Goal: Information Seeking & Learning: Learn about a topic

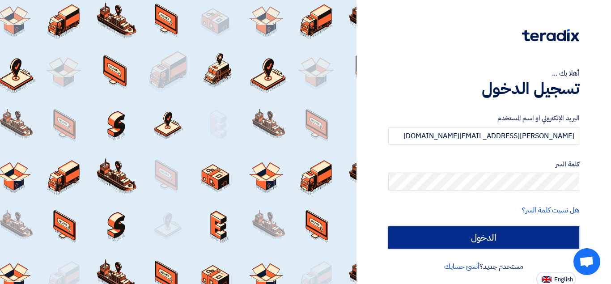
click at [436, 239] on input "الدخول" at bounding box center [484, 237] width 191 height 22
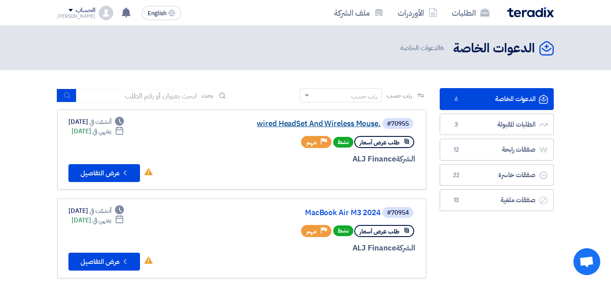
click at [316, 122] on link "wired HeadSet And Wireless Mouse." at bounding box center [291, 124] width 179 height 8
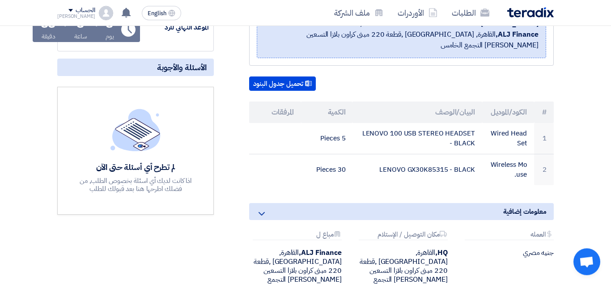
scroll to position [181, 0]
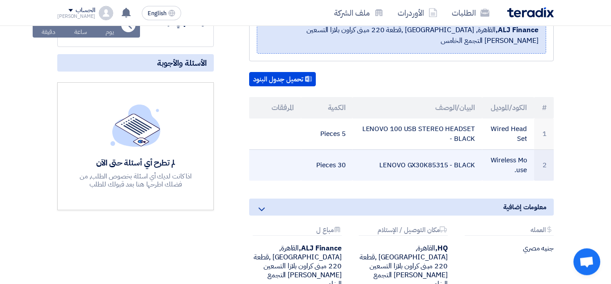
click at [448, 156] on td "LENOVO GX30K85315 - BLACK" at bounding box center [417, 165] width 129 height 31
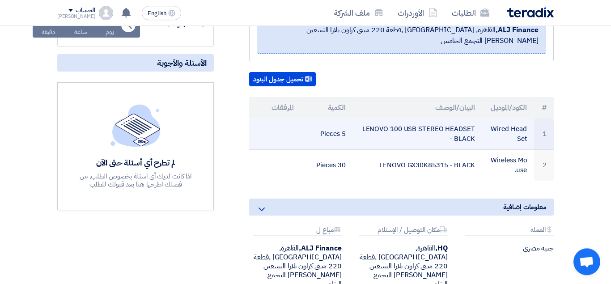
click at [365, 119] on td "LENOVO 100 USB STEREO HEADSET - BLACK" at bounding box center [417, 134] width 129 height 31
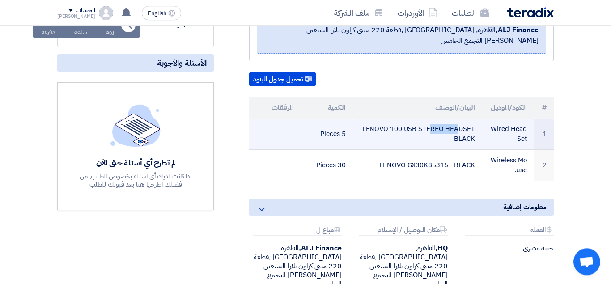
click at [365, 119] on td "LENOVO 100 USB STEREO HEADSET - BLACK" at bounding box center [417, 134] width 129 height 31
click at [370, 119] on td "LENOVO 100 USB STEREO HEADSET - BLACK" at bounding box center [417, 134] width 129 height 31
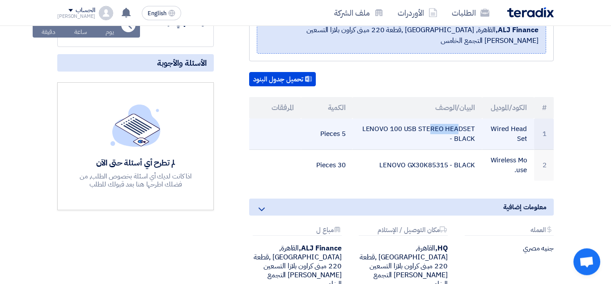
click at [370, 119] on td "LENOVO 100 USB STEREO HEADSET - BLACK" at bounding box center [417, 134] width 129 height 31
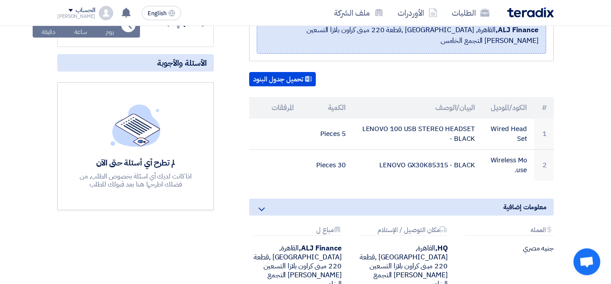
click at [222, 234] on div "wired HeadSet And Wireless Mouse. بيانات العميل [PERSON_NAME] Senior Admin & Pr…" at bounding box center [391, 139] width 340 height 342
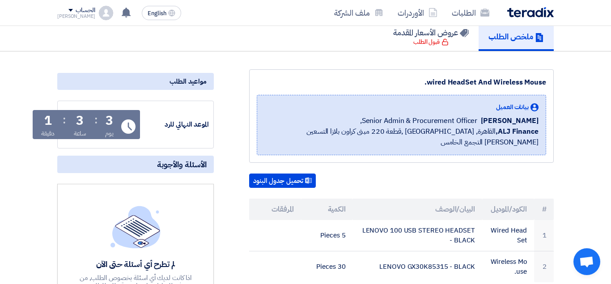
scroll to position [96, 0]
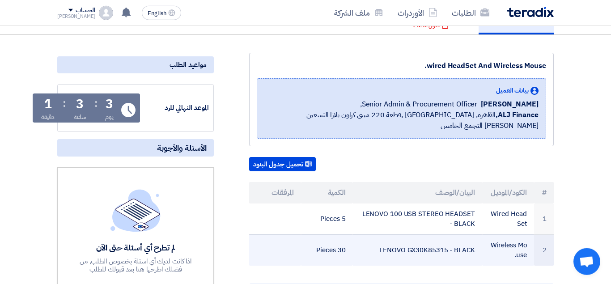
drag, startPoint x: 381, startPoint y: 240, endPoint x: 450, endPoint y: 241, distance: 68.9
click at [450, 241] on td "LENOVO GX30K85315 - BLACK" at bounding box center [417, 250] width 129 height 31
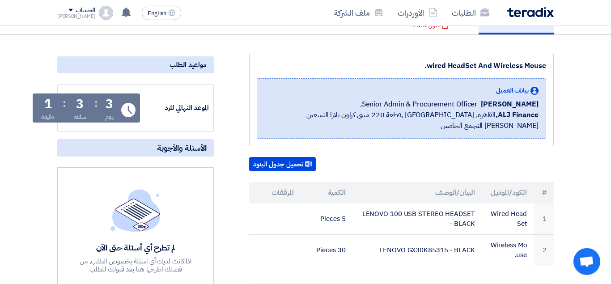
copy td "LENOVO GX30K85315"
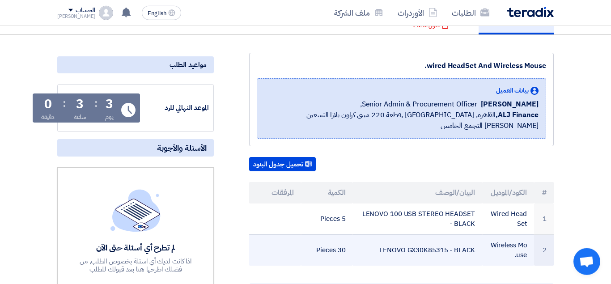
drag, startPoint x: 491, startPoint y: 235, endPoint x: 531, endPoint y: 240, distance: 39.8
click at [531, 240] on td "Wireless Mouse." at bounding box center [509, 250] width 52 height 31
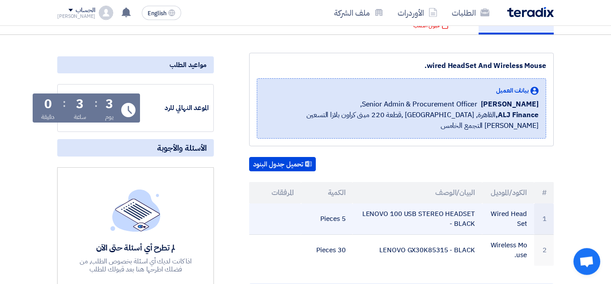
copy td "Wireless Mouse"
